Goal: Find specific page/section: Find specific page/section

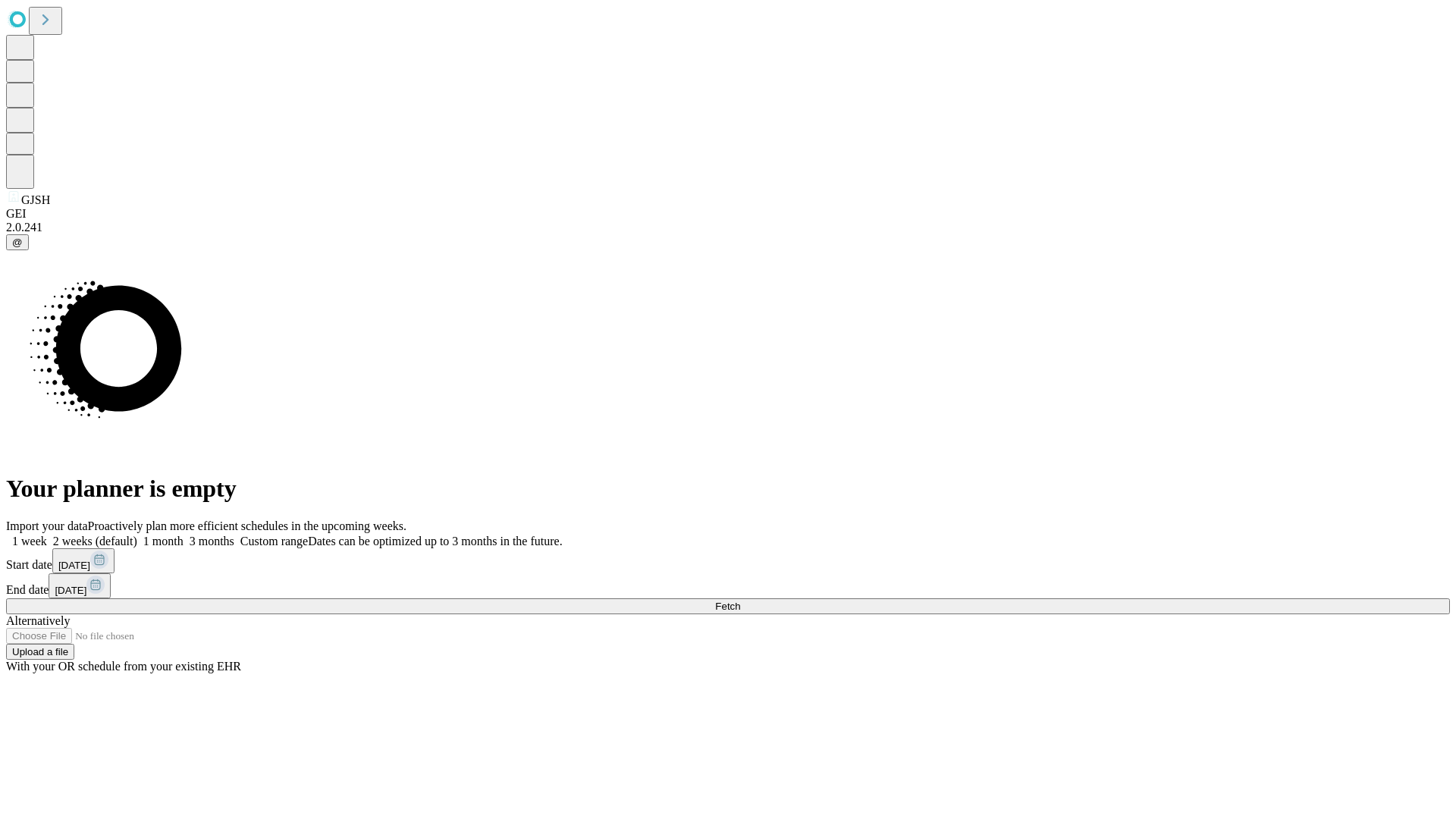
click at [740, 600] on span "Fetch" at bounding box center [728, 606] width 25 height 12
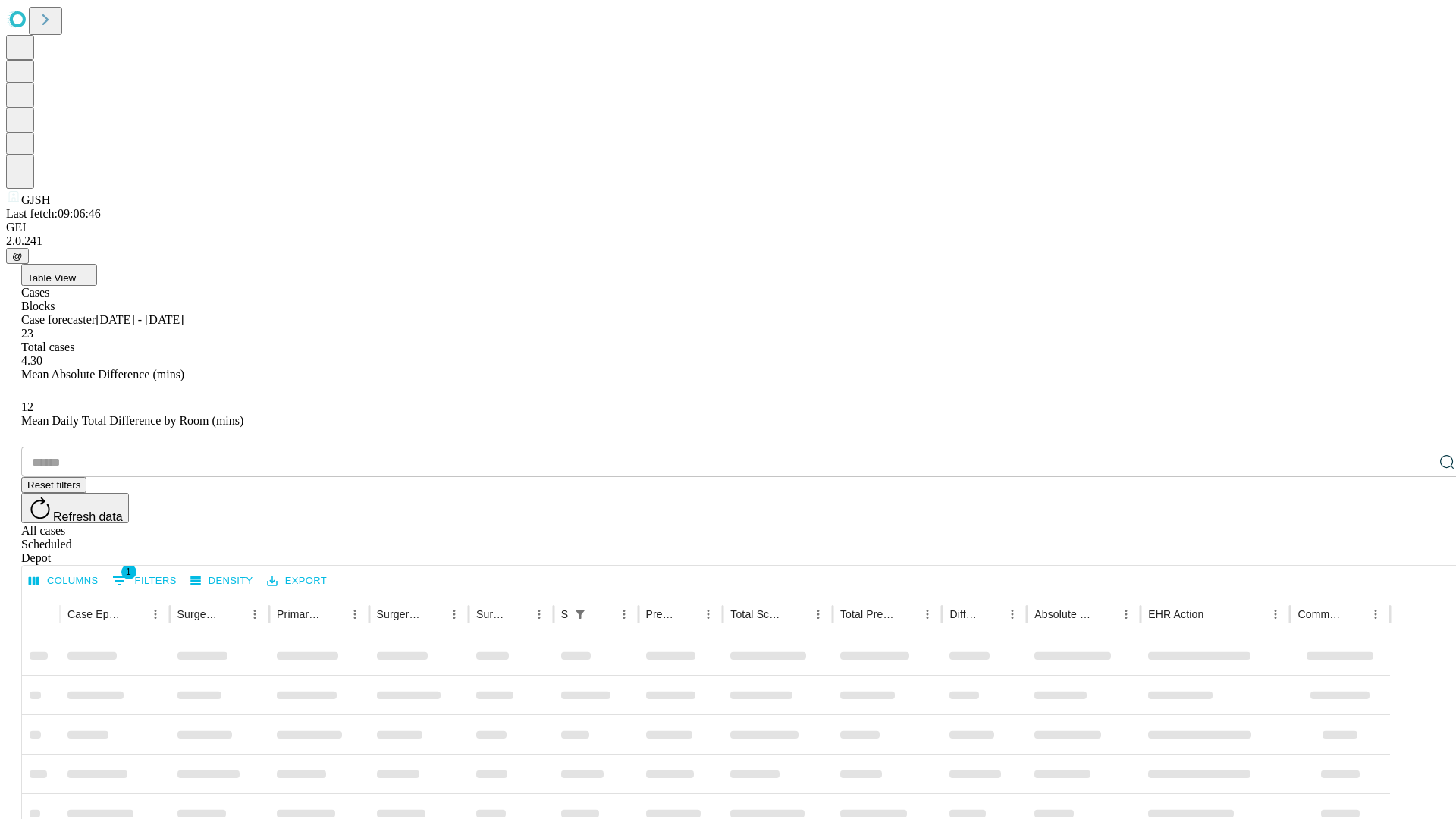
click at [1416, 551] on div "Depot" at bounding box center [743, 558] width 1443 height 14
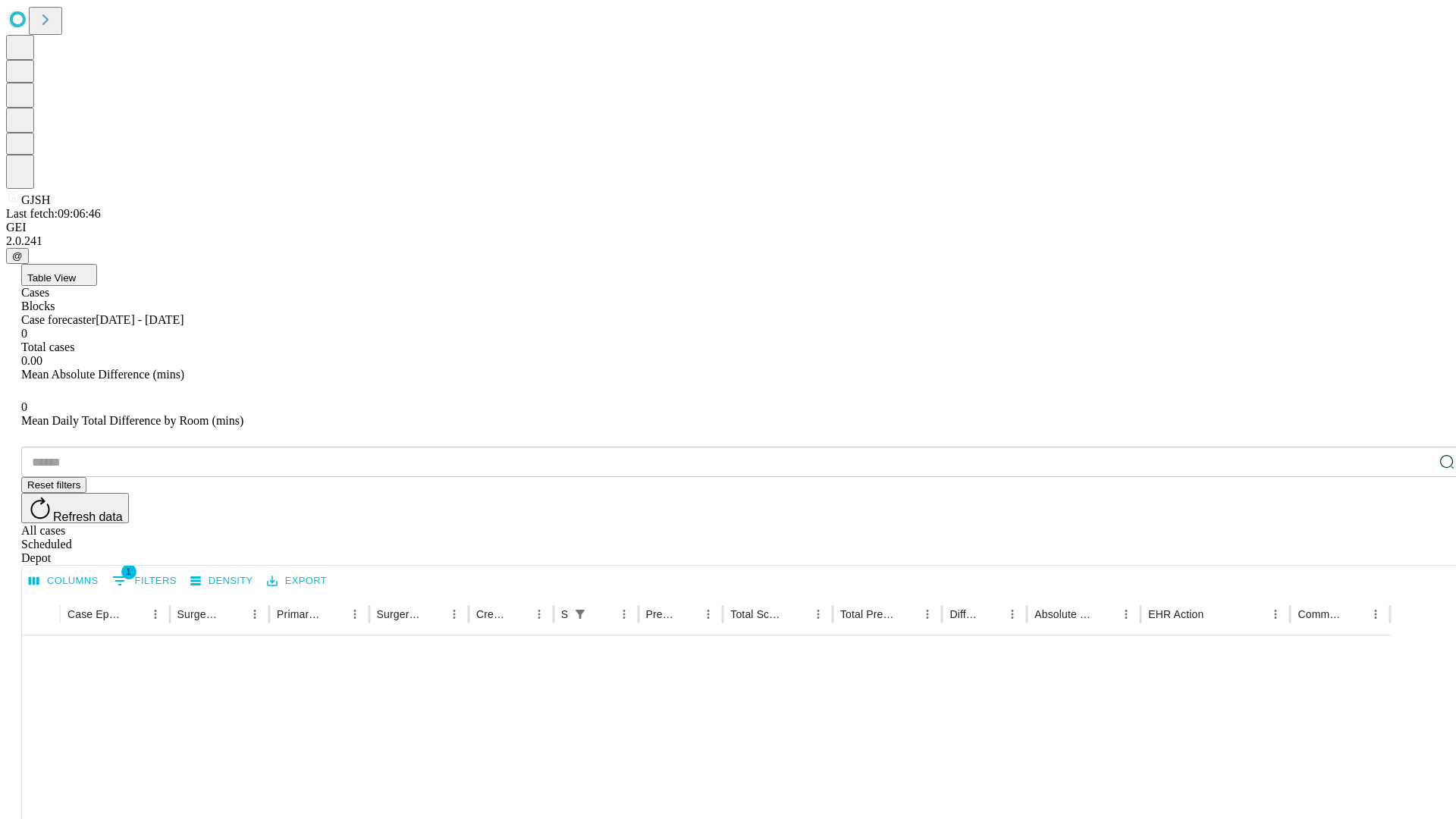
click at [1293, 524] on div "All cases" at bounding box center [743, 531] width 1443 height 14
